Goal: Information Seeking & Learning: Learn about a topic

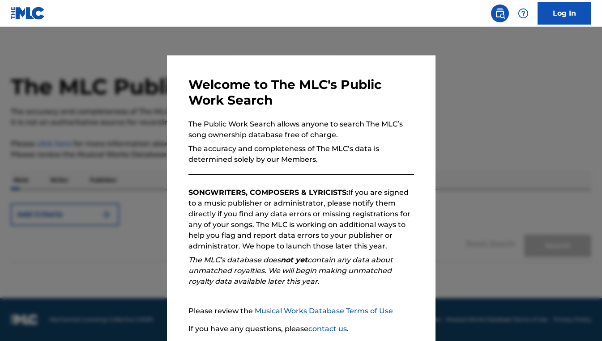
scroll to position [68, 0]
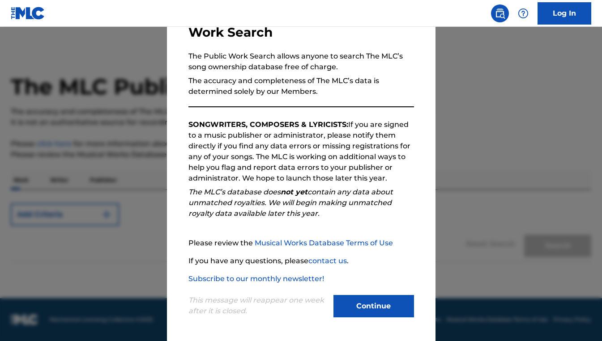
click at [391, 303] on button "Continue" at bounding box center [373, 306] width 81 height 22
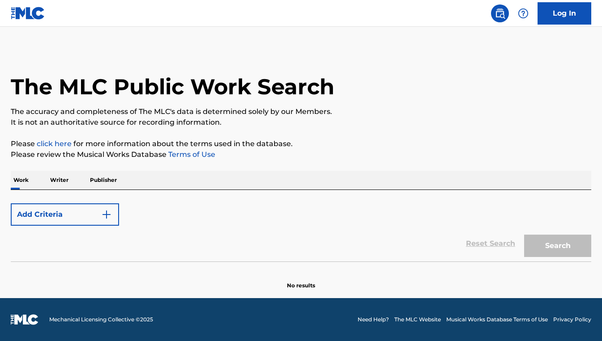
click at [75, 216] on button "Add Criteria" at bounding box center [65, 215] width 108 height 22
click at [104, 216] on img "Search Form" at bounding box center [106, 214] width 11 height 11
click at [339, 221] on div "Add Criteria" at bounding box center [301, 215] width 580 height 22
click at [278, 218] on div "Add Criteria" at bounding box center [301, 215] width 580 height 22
click at [497, 16] on img at bounding box center [499, 13] width 11 height 11
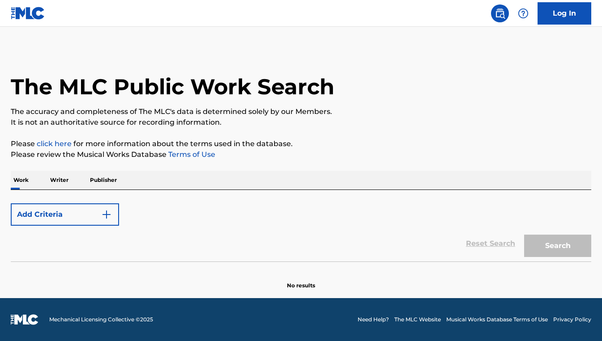
click at [319, 224] on div "Add Criteria" at bounding box center [301, 215] width 580 height 22
click at [560, 247] on div "Search" at bounding box center [555, 244] width 72 height 36
click at [78, 218] on button "Add Criteria" at bounding box center [65, 215] width 108 height 22
click at [502, 13] on img at bounding box center [499, 13] width 11 height 11
click at [37, 10] on img at bounding box center [28, 13] width 34 height 13
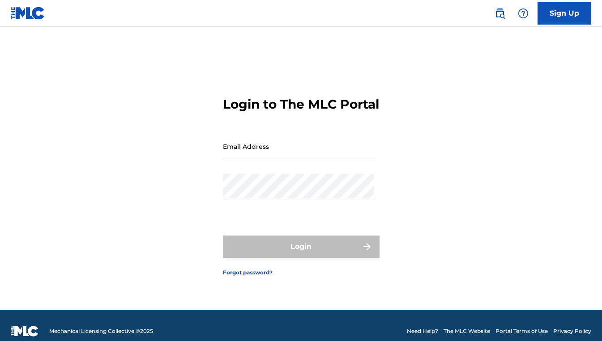
click at [34, 9] on img at bounding box center [28, 13] width 34 height 13
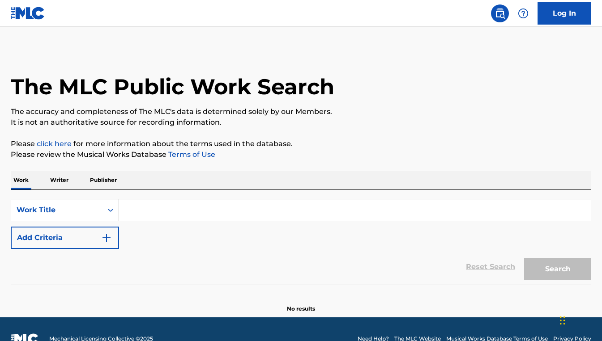
click at [164, 209] on input "Search Form" at bounding box center [355, 210] width 472 height 21
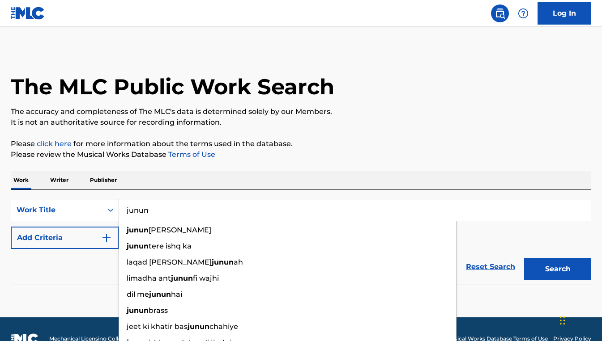
type input "junun"
click at [557, 269] on button "Search" at bounding box center [557, 269] width 67 height 22
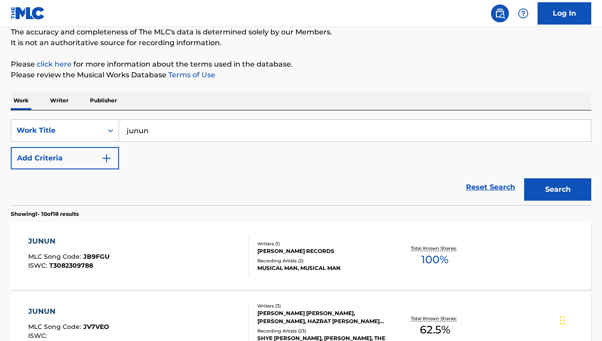
scroll to position [164, 0]
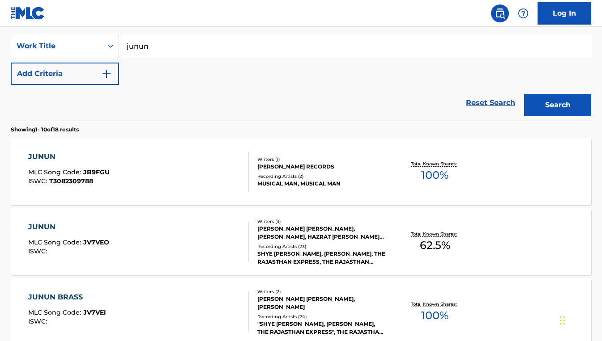
click at [49, 226] on div "JUNUN" at bounding box center [68, 227] width 81 height 11
click at [55, 294] on div "JUNUN BRASS" at bounding box center [67, 297] width 78 height 11
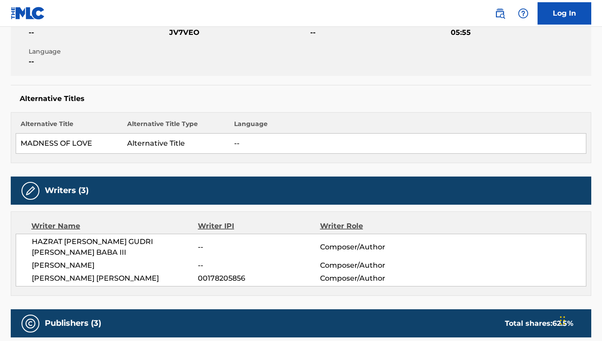
scroll to position [193, 0]
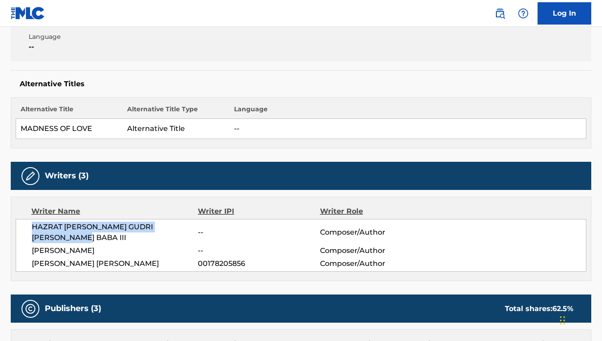
drag, startPoint x: 32, startPoint y: 226, endPoint x: 42, endPoint y: 238, distance: 15.2
click at [42, 238] on span "HAZRAT KHADIM HASAN GUDRI SHAH BABA III" at bounding box center [115, 232] width 166 height 21
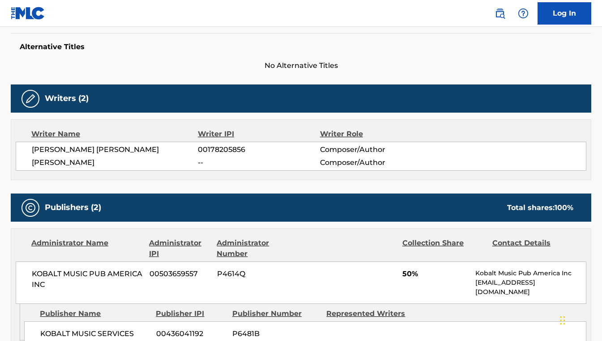
scroll to position [310, 0]
